Goal: Information Seeking & Learning: Compare options

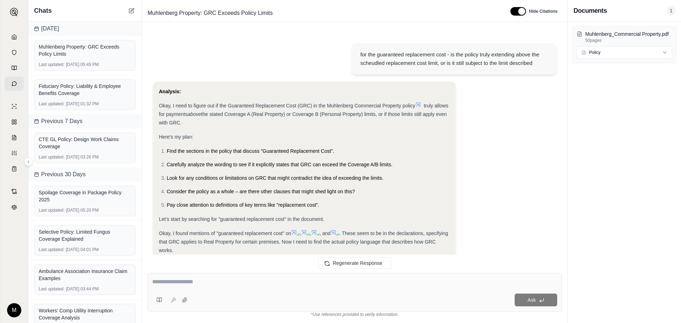
scroll to position [1394, 0]
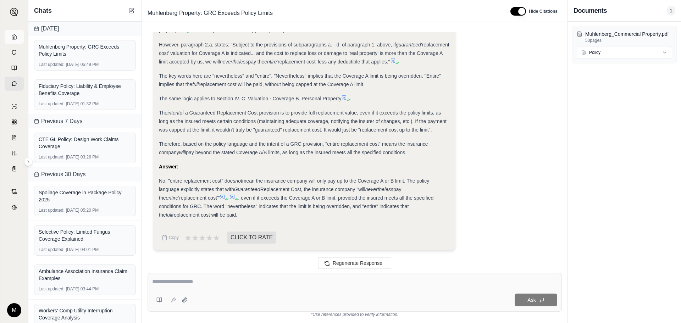
click at [17, 32] on link at bounding box center [14, 37] width 19 height 14
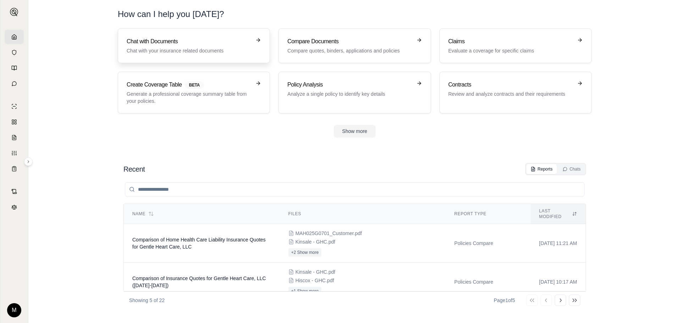
click at [163, 43] on h3 "Chat with Documents" at bounding box center [189, 41] width 124 height 9
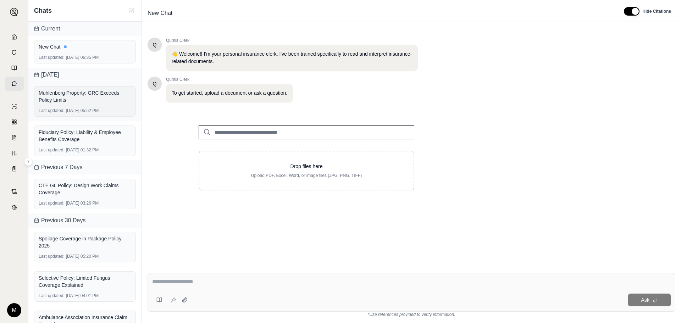
click at [97, 102] on div "Muhlenberg Property: GRC Exceeds Policy Limits" at bounding box center [85, 96] width 93 height 14
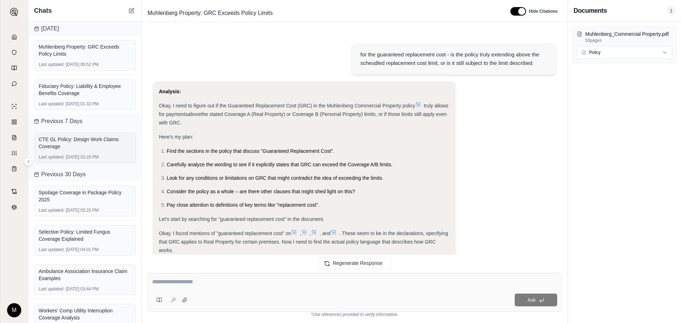
scroll to position [1394, 0]
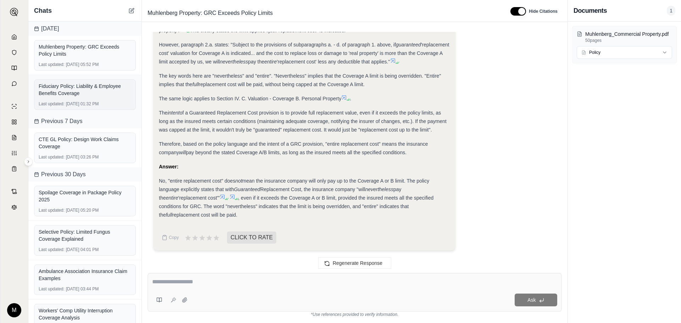
click at [113, 96] on div "Fiduciary Policy: Liability & Employee Benefits Coverage" at bounding box center [85, 90] width 93 height 14
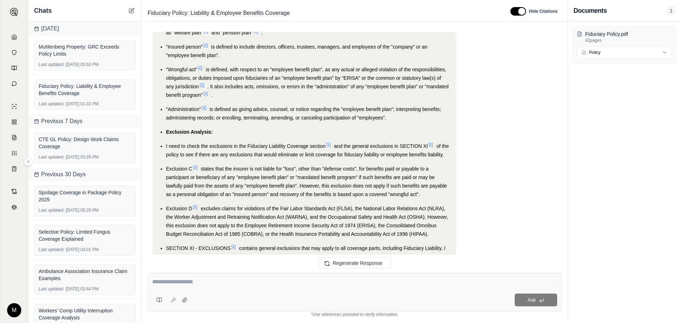
scroll to position [649, 0]
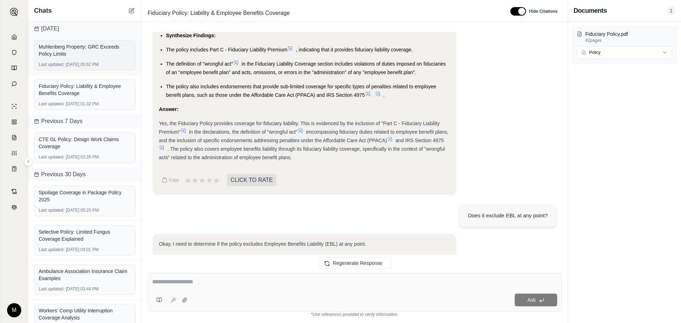
click at [59, 63] on span "Last updated:" at bounding box center [52, 65] width 26 height 6
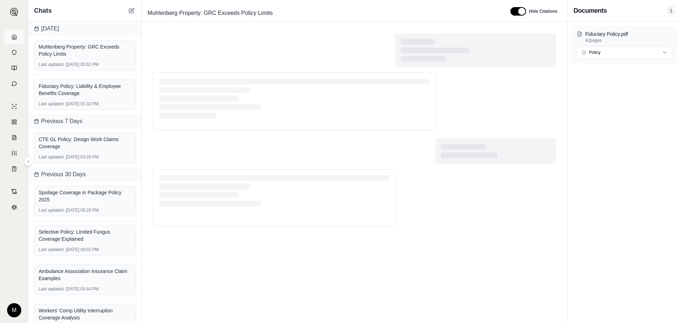
click at [13, 38] on icon at bounding box center [14, 37] width 6 height 6
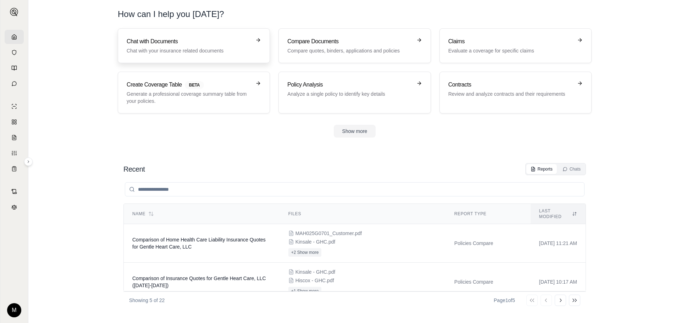
click at [191, 48] on p "Chat with your insurance related documents" at bounding box center [189, 50] width 124 height 7
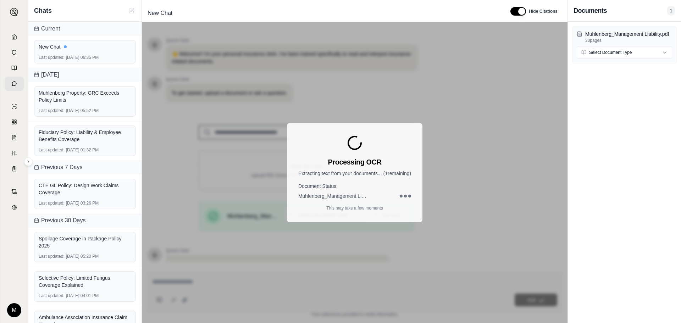
scroll to position [60, 0]
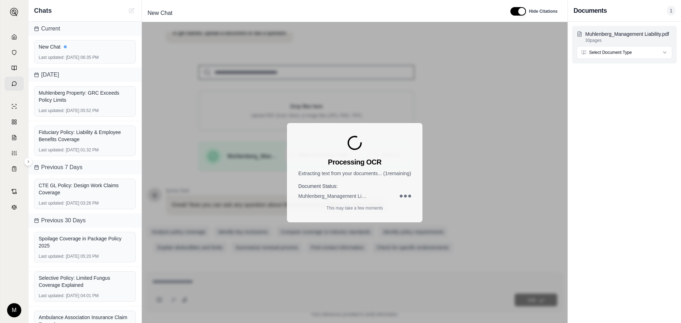
click at [627, 50] on html "M Chats Current New Chat Last updated: [DATE] 06:35 PM [DATE] Muhlenberg Proper…" at bounding box center [340, 161] width 681 height 323
click at [616, 16] on div "Documents 1" at bounding box center [624, 11] width 113 height 22
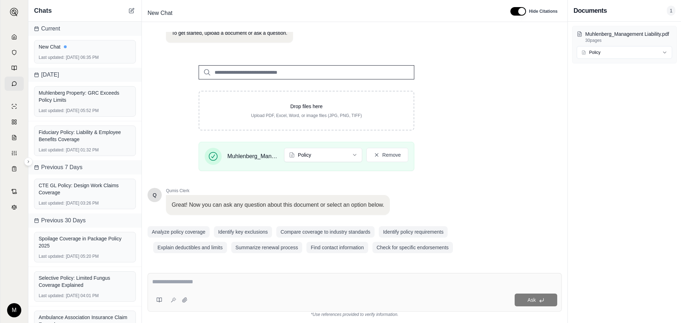
click at [201, 279] on textarea at bounding box center [354, 282] width 405 height 9
type textarea "*"
type textarea "**********"
click at [534, 303] on button "Ask" at bounding box center [535, 300] width 43 height 13
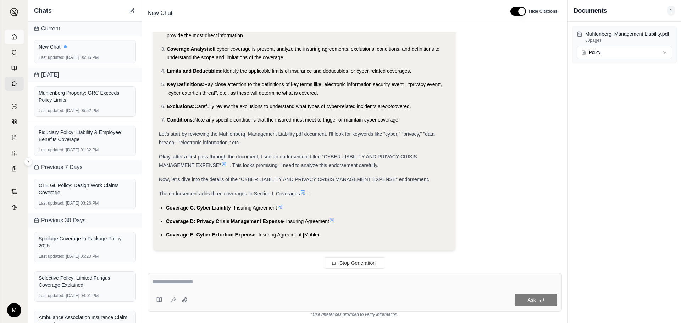
scroll to position [163, 0]
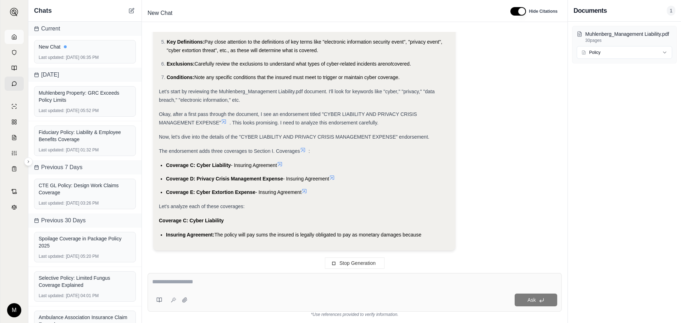
click at [12, 37] on icon at bounding box center [14, 37] width 6 height 6
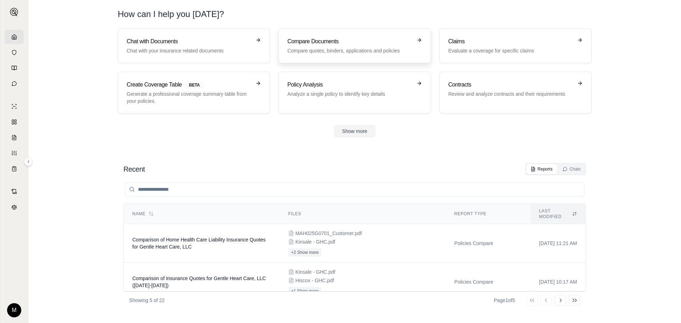
click at [338, 54] on p "Compare quotes, binders, applications and policies" at bounding box center [349, 50] width 124 height 7
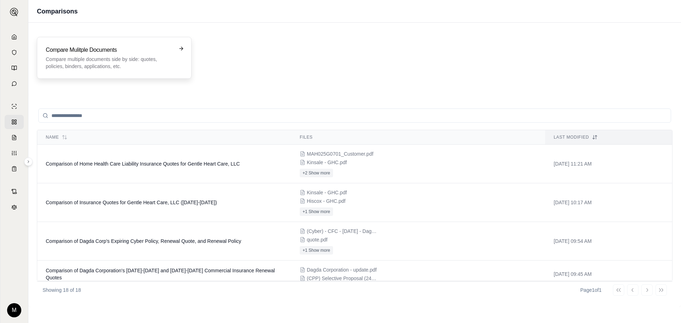
click at [86, 67] on p "Compare multiple documents side by side: quotes, policies, binders, application…" at bounding box center [109, 63] width 127 height 14
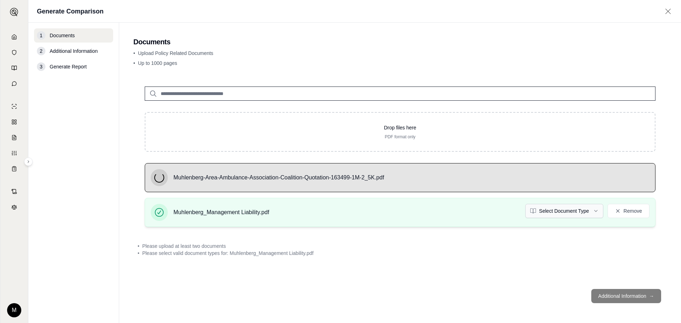
click at [575, 216] on html "M Generate Comparison 1 Documents 2 Additional Information 3 Generate Report Do…" at bounding box center [340, 161] width 681 height 323
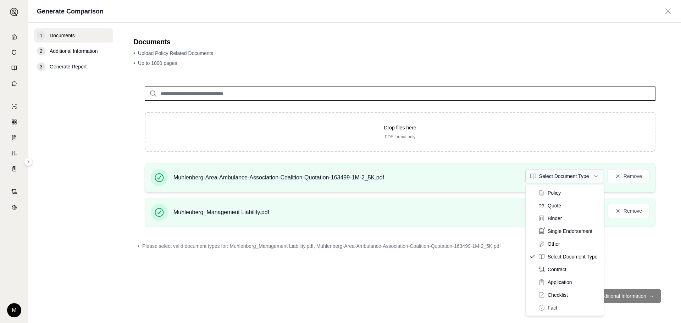
click at [569, 178] on html "M Generate Comparison 1 Documents 2 Additional Information 3 Generate Report Do…" at bounding box center [340, 161] width 681 height 323
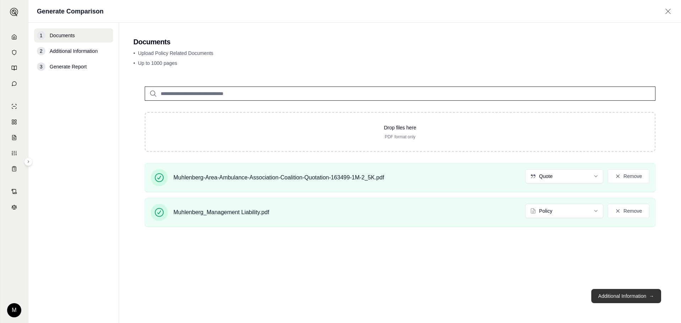
click at [635, 292] on button "Additional Information →" at bounding box center [626, 296] width 70 height 14
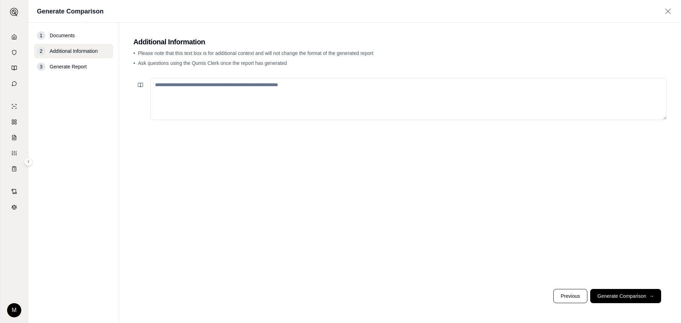
click at [211, 94] on textarea at bounding box center [408, 99] width 516 height 42
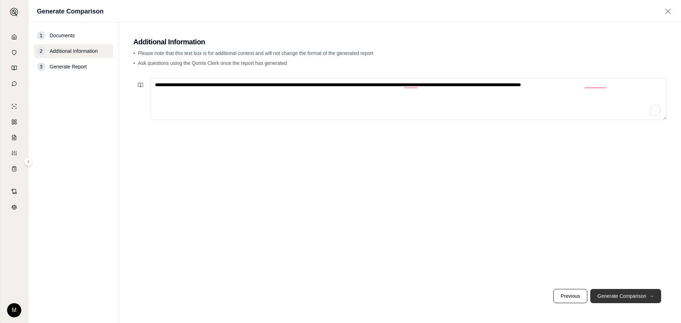
type textarea "**********"
click at [651, 297] on span "→" at bounding box center [651, 295] width 5 height 7
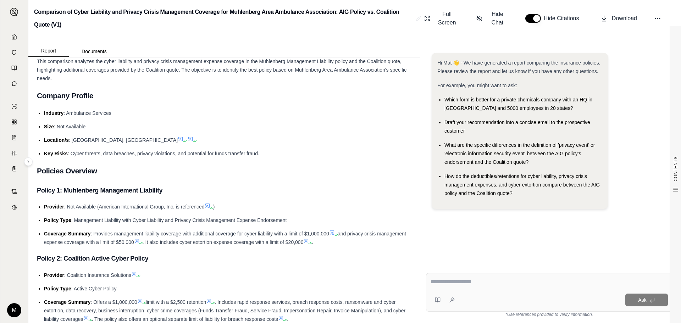
scroll to position [35, 0]
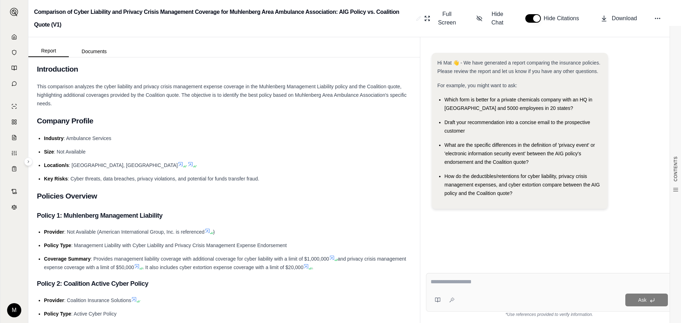
click at [100, 57] on div "Report Documents" at bounding box center [223, 47] width 391 height 20
click at [96, 51] on button "Documents" at bounding box center [94, 51] width 51 height 11
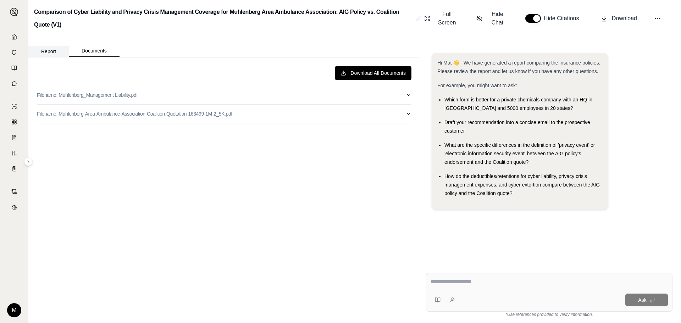
click at [53, 48] on button "Report" at bounding box center [48, 51] width 40 height 11
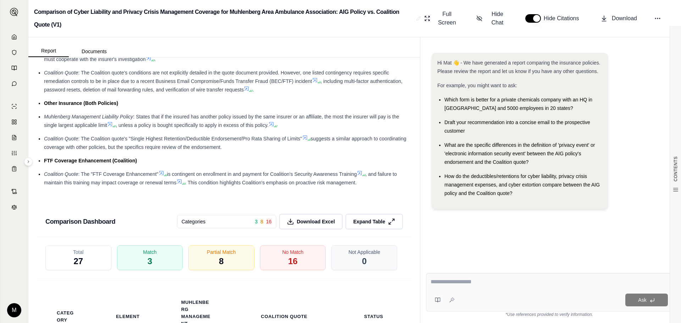
scroll to position [1241, 0]
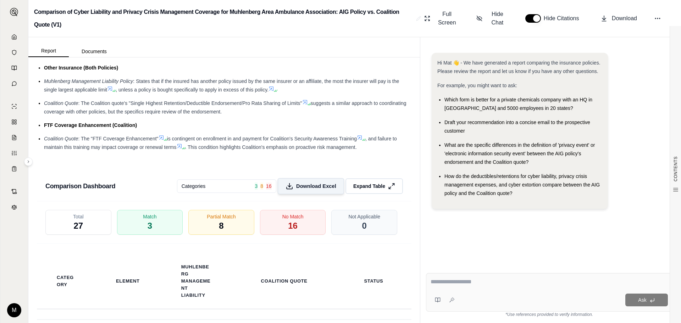
click at [318, 187] on span "Download Excel" at bounding box center [316, 185] width 40 height 7
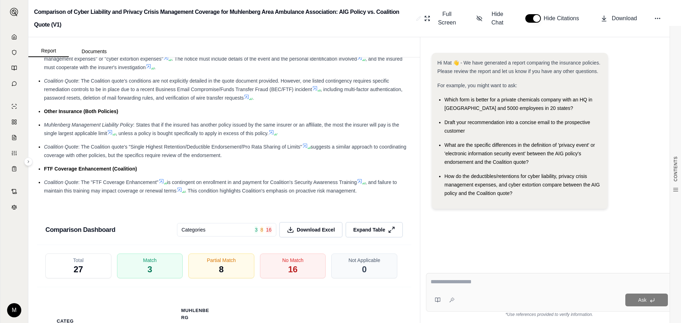
scroll to position [1170, 0]
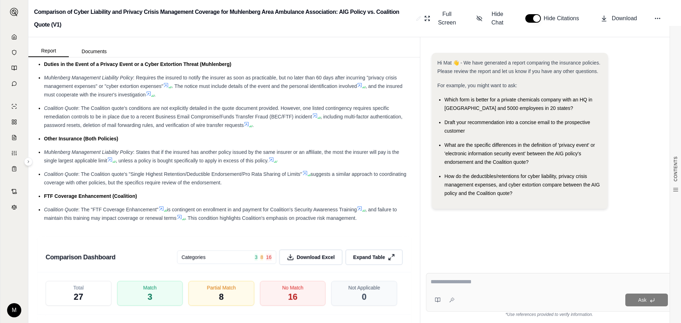
click at [492, 282] on textarea at bounding box center [548, 282] width 237 height 9
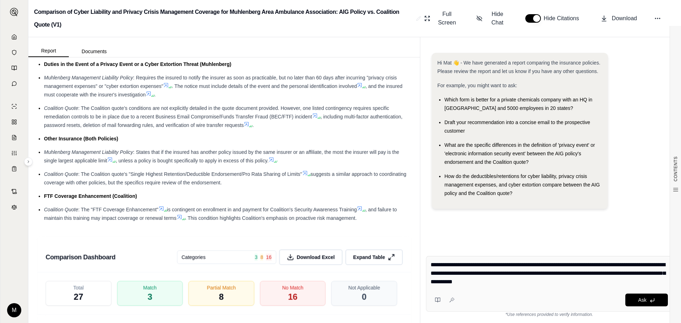
type textarea "**********"
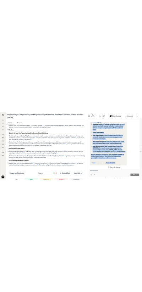
scroll to position [1407, 0]
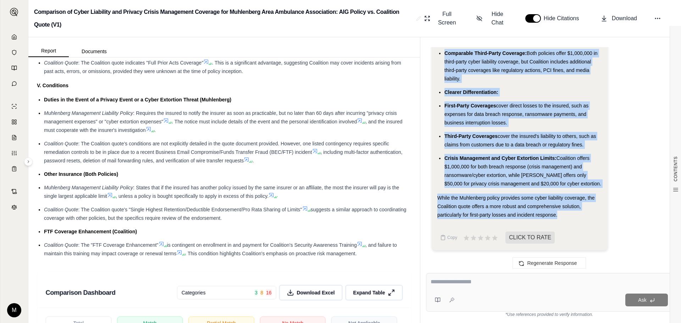
drag, startPoint x: 436, startPoint y: 168, endPoint x: 560, endPoint y: 219, distance: 134.0
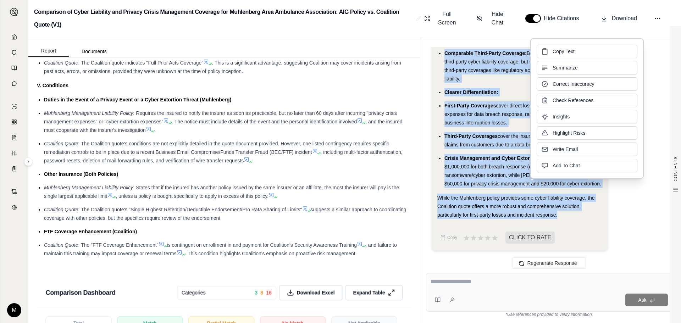
copy div "First-Party Coverages: Muhlenberg: Privacy Crisis Management Expense (Coverage …"
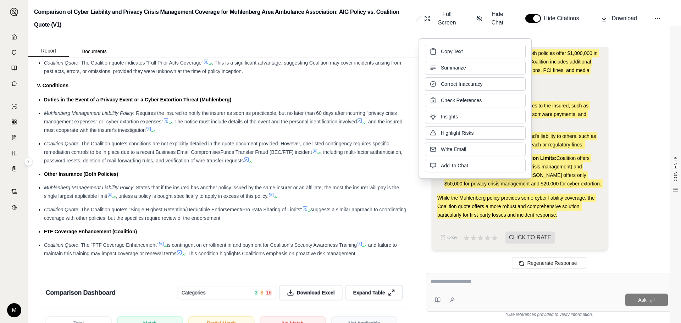
scroll to position [5770, 0]
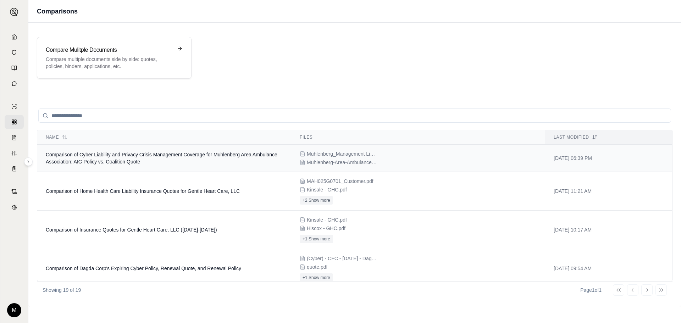
click at [75, 164] on span "Comparison of Cyber Liability and Privacy Crisis Management Coverage for Muhlen…" at bounding box center [161, 158] width 231 height 13
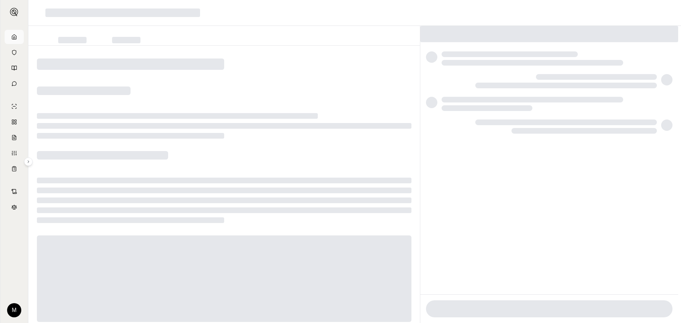
click at [13, 38] on icon at bounding box center [14, 37] width 6 height 6
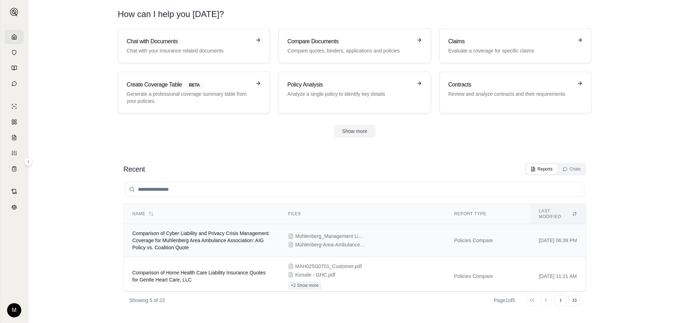
click at [196, 230] on span "Comparison of Cyber Liability and Privacy Crisis Management Coverage for Muhlen…" at bounding box center [200, 240] width 136 height 20
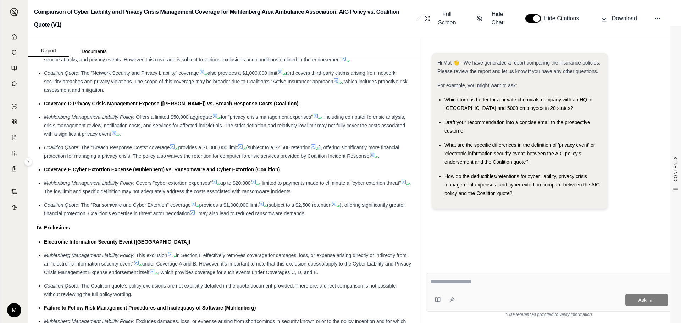
scroll to position [780, 0]
click at [659, 19] on circle at bounding box center [659, 18] width 1 height 1
click at [112, 34] on div "Comparison of Cyber Liability and Privacy Crisis Management Coverage for Muhlen…" at bounding box center [354, 18] width 652 height 37
